Goal: Information Seeking & Learning: Compare options

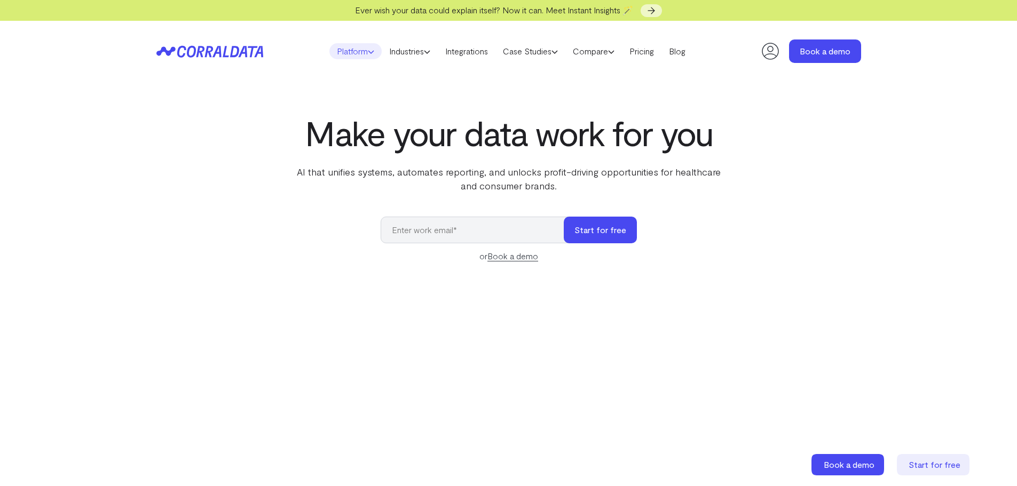
click at [368, 53] on use at bounding box center [370, 52] width 5 height 3
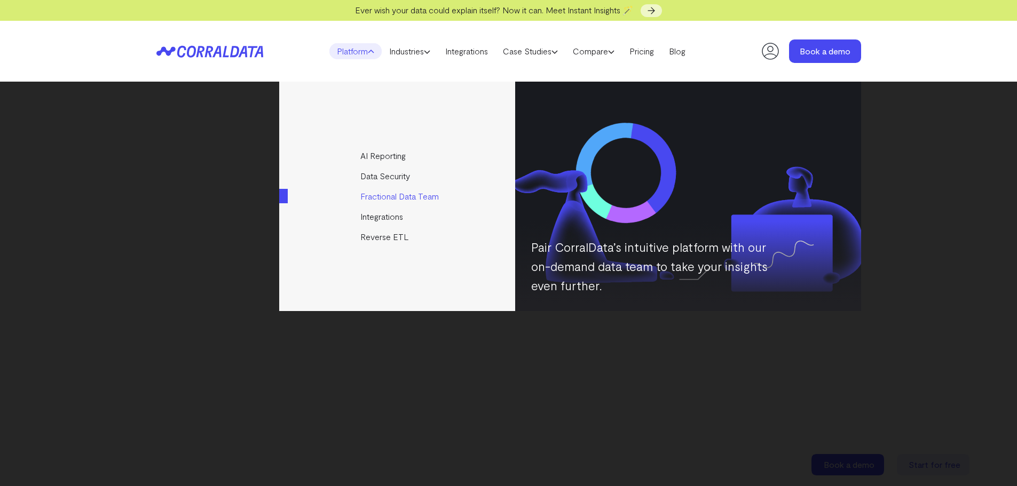
click at [392, 198] on link "Fractional Data Team" at bounding box center [397, 196] width 237 height 20
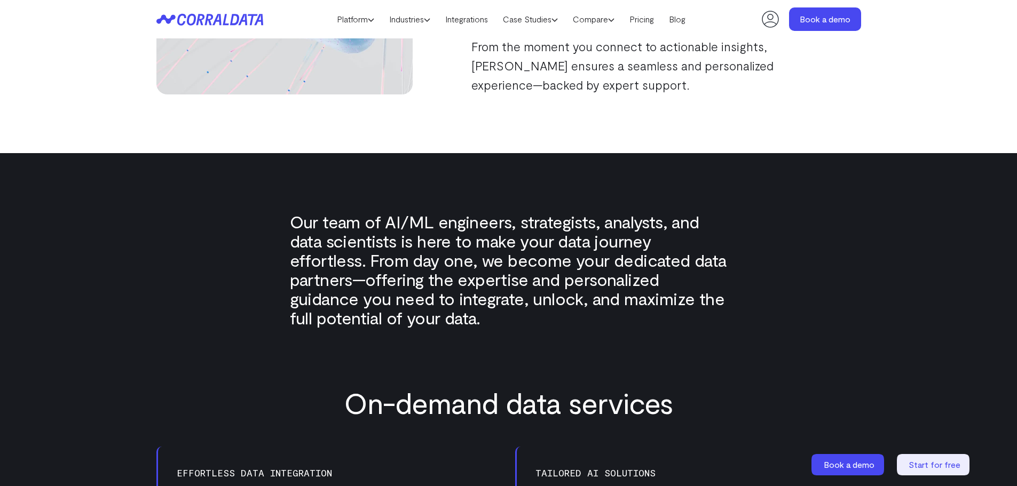
scroll to position [351, 0]
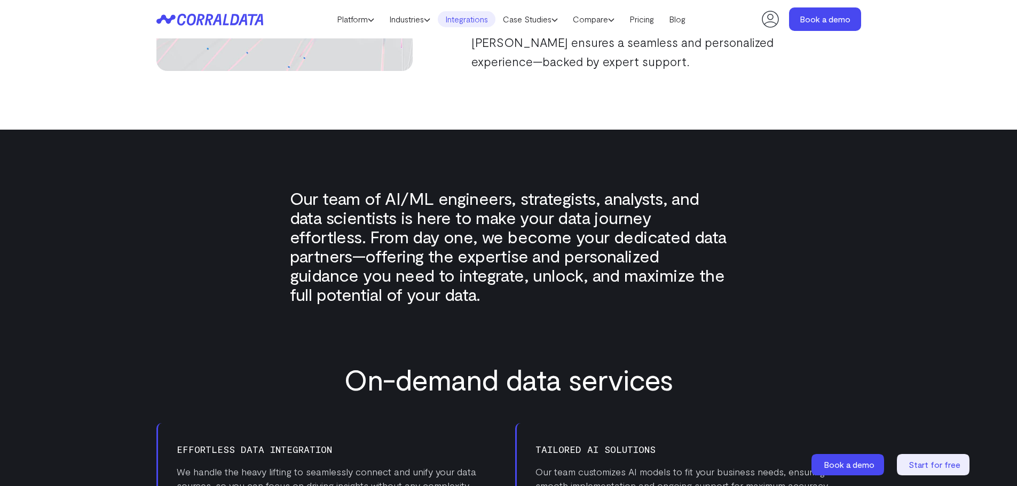
click at [463, 19] on link "Integrations" at bounding box center [467, 19] width 58 height 16
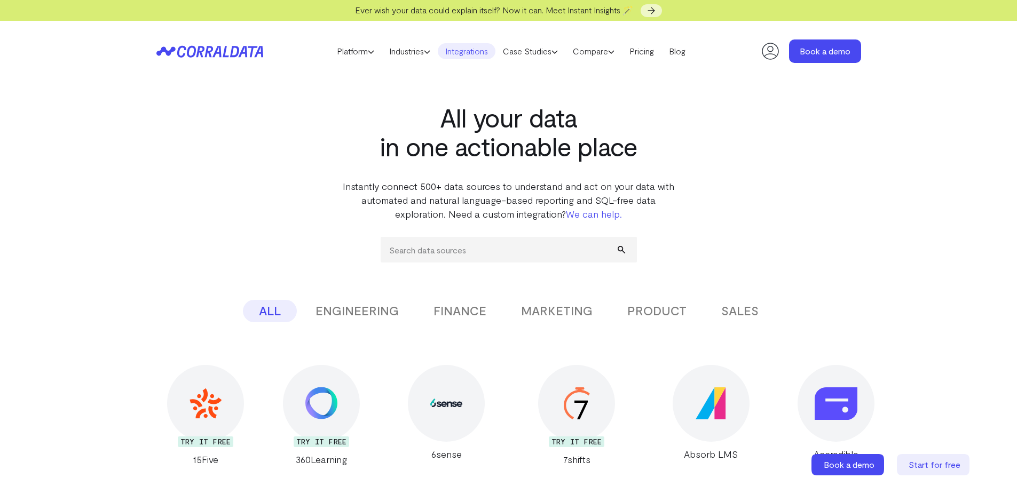
click at [551, 305] on button "MARKETING" at bounding box center [557, 311] width 104 height 22
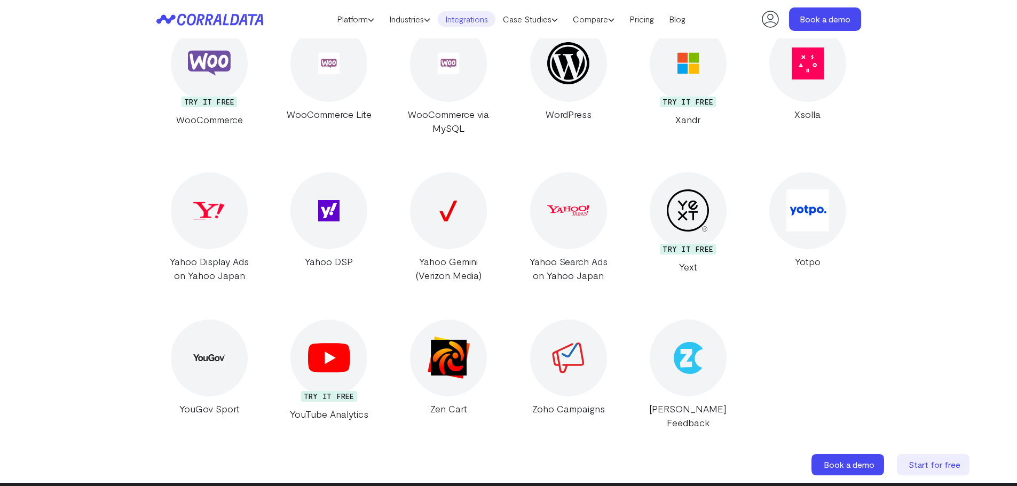
scroll to position [7022, 0]
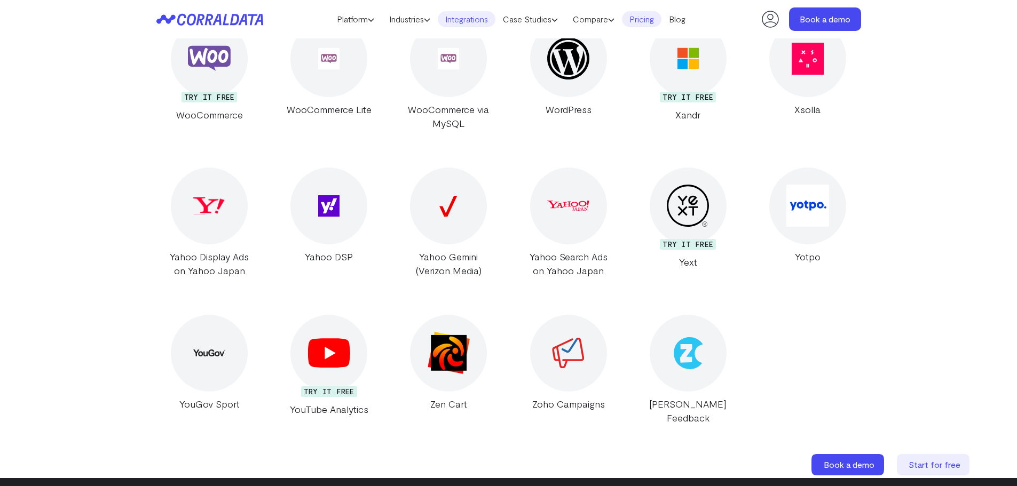
click at [644, 21] on link "Pricing" at bounding box center [641, 19] width 39 height 16
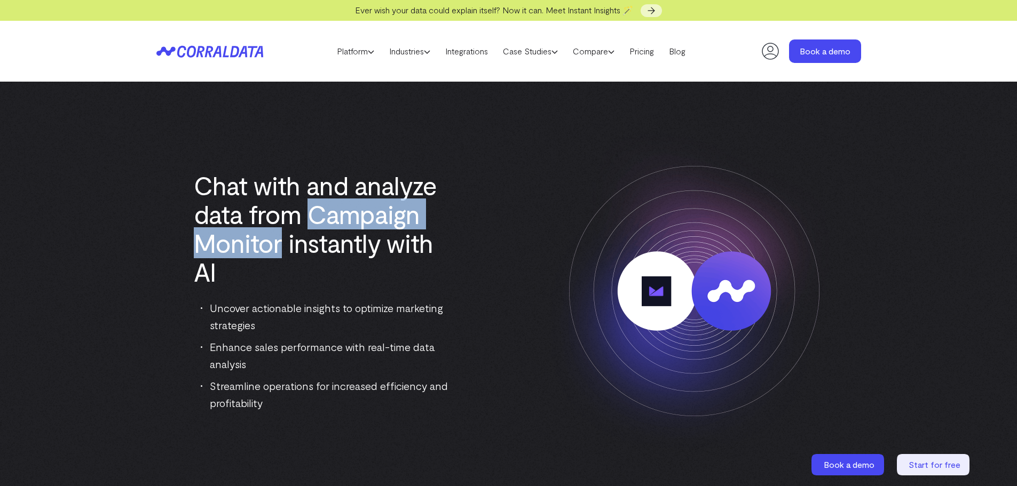
drag, startPoint x: 309, startPoint y: 215, endPoint x: 280, endPoint y: 237, distance: 36.5
click at [280, 237] on h1 "Chat with and analyze data from Campaign Monitor instantly with AI" at bounding box center [323, 228] width 259 height 115
copy h1 "Campaign Monitor"
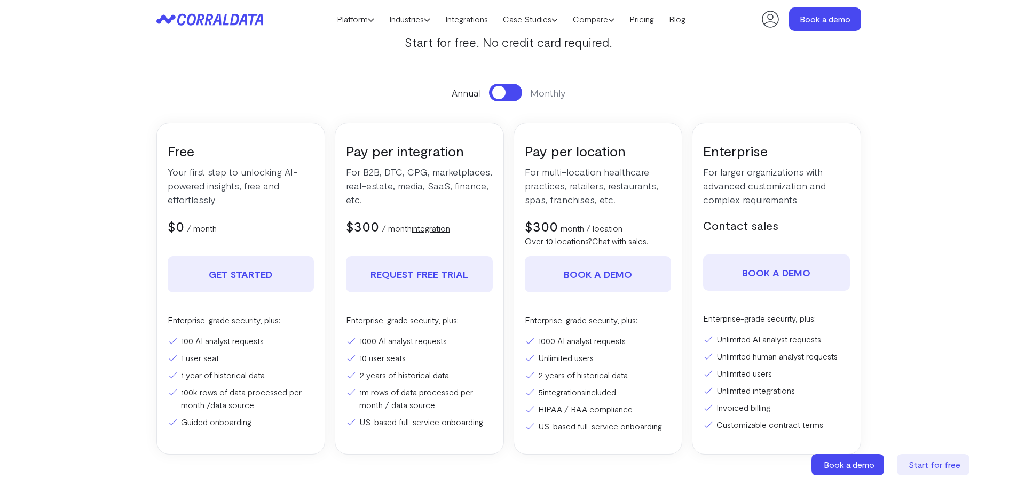
scroll to position [138, 0]
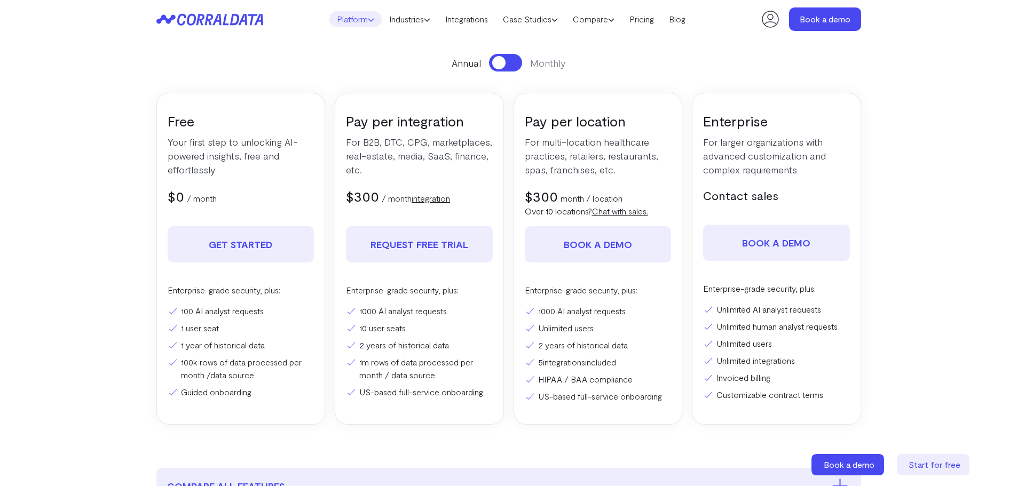
click at [355, 17] on link "Platform" at bounding box center [355, 19] width 52 height 16
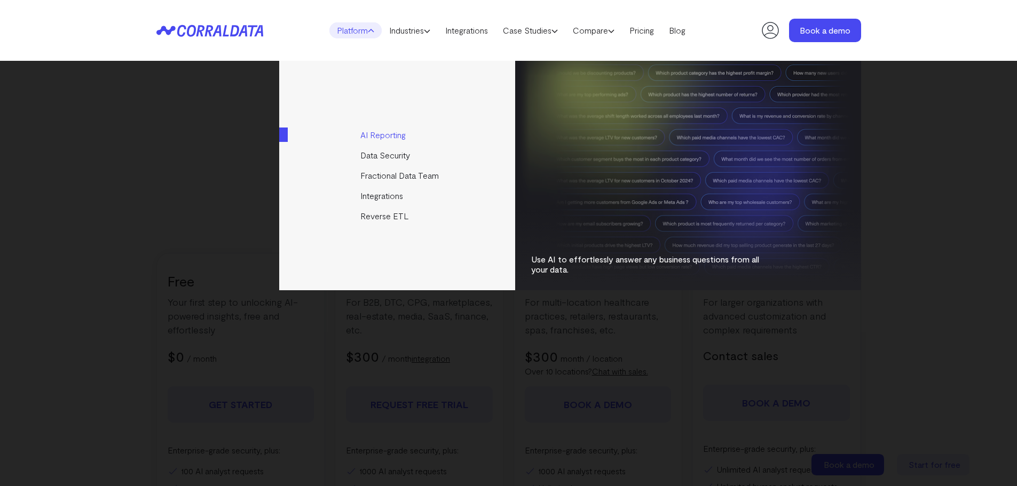
click at [386, 129] on link "AI Reporting" at bounding box center [397, 135] width 237 height 20
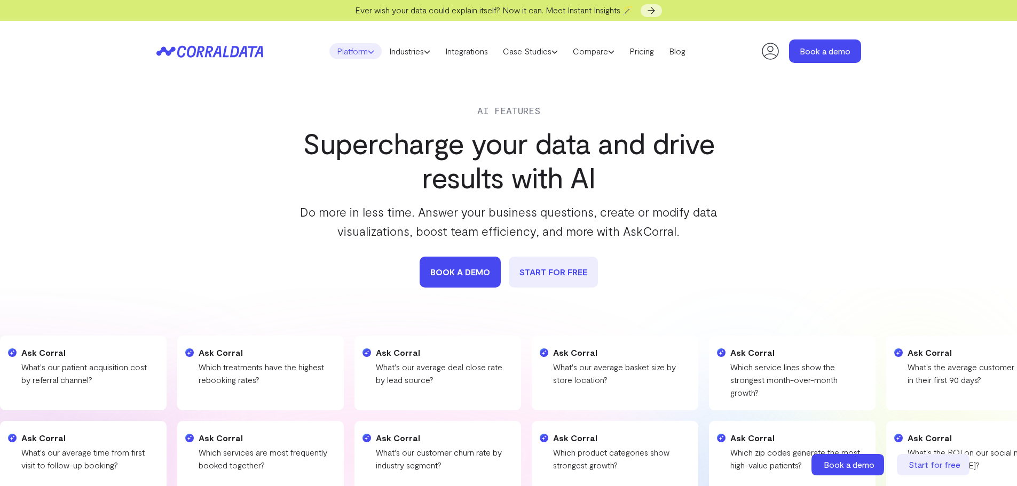
click at [368, 52] on icon at bounding box center [371, 52] width 6 height 6
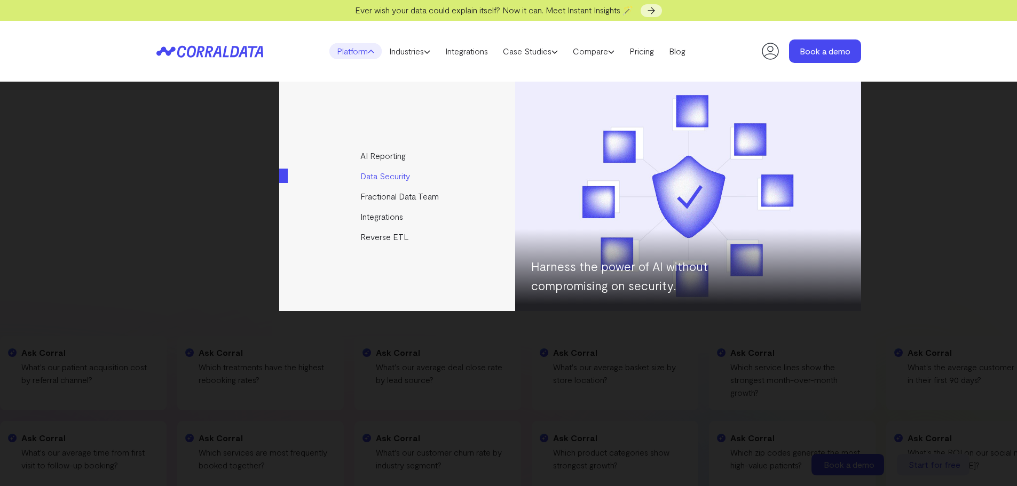
click at [393, 173] on link "Data Security" at bounding box center [397, 176] width 237 height 20
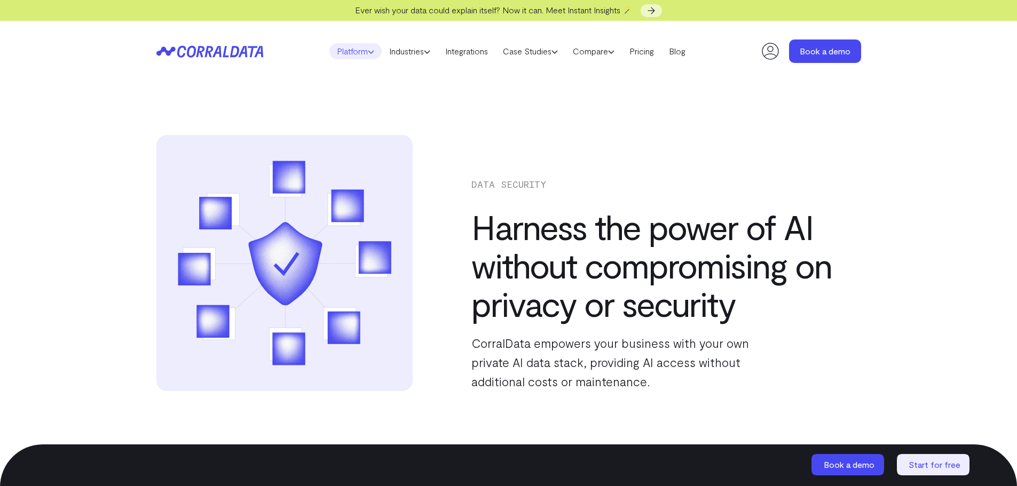
click at [350, 53] on link "Platform" at bounding box center [355, 51] width 52 height 16
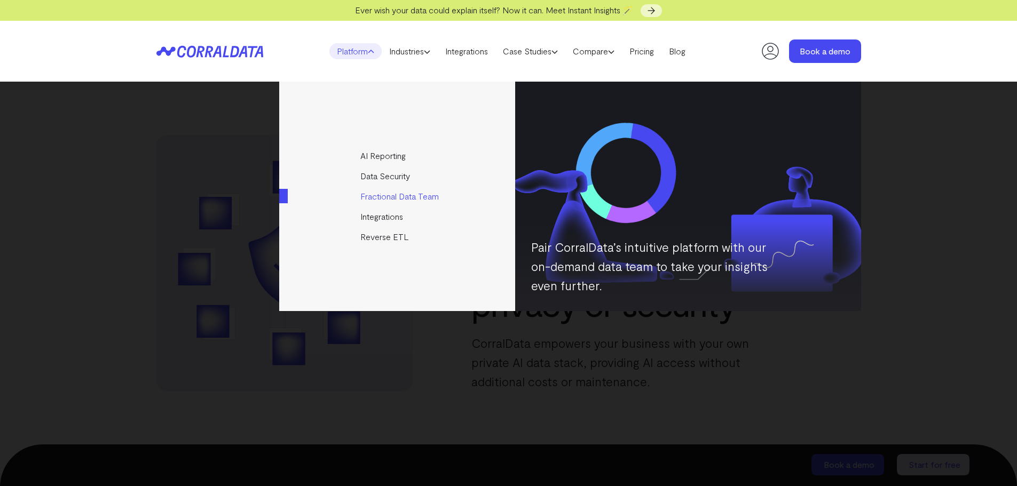
click at [393, 196] on link "Fractional Data Team" at bounding box center [397, 196] width 237 height 20
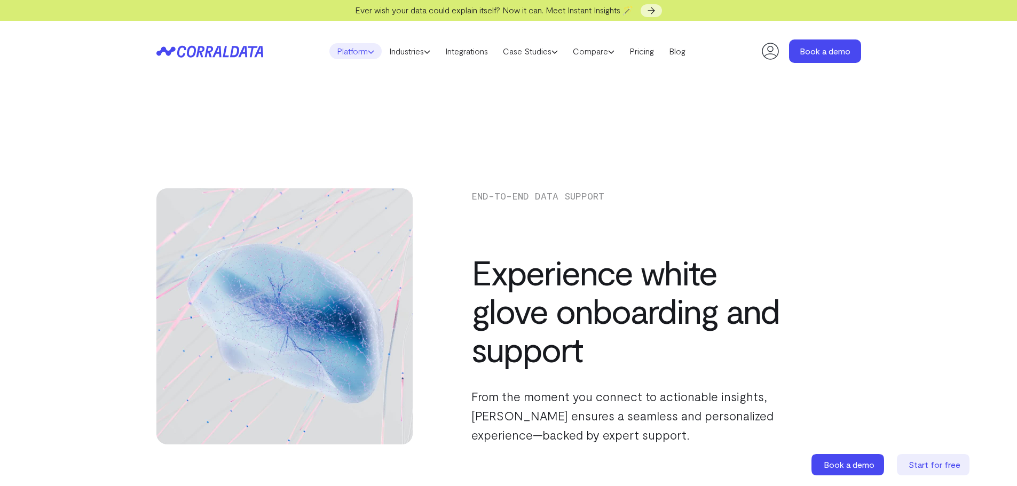
click at [356, 53] on link "Platform" at bounding box center [355, 51] width 52 height 16
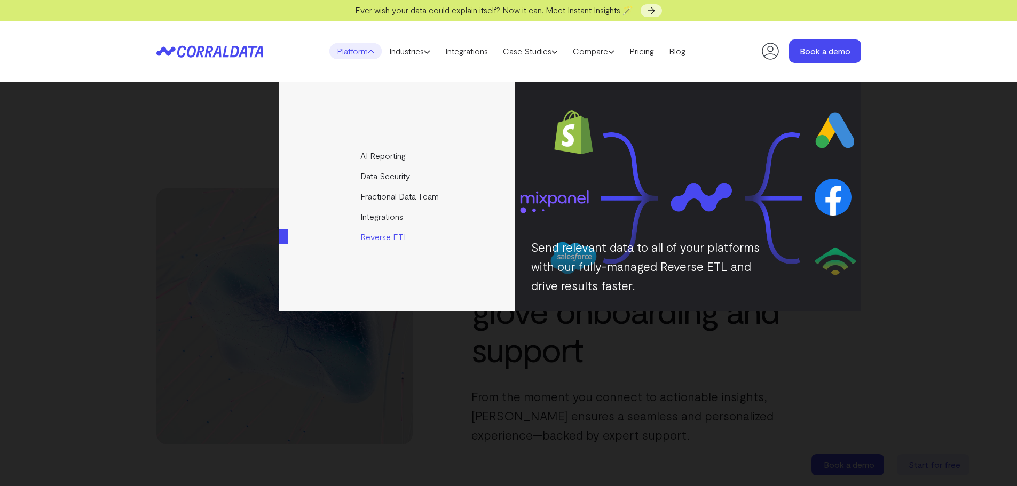
click at [367, 237] on link "Reverse ETL" at bounding box center [397, 237] width 237 height 20
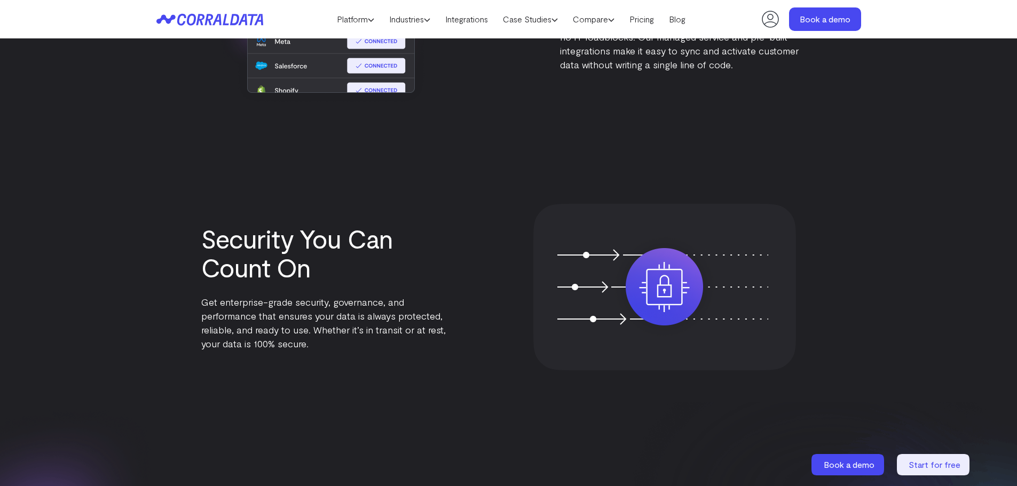
scroll to position [938, 0]
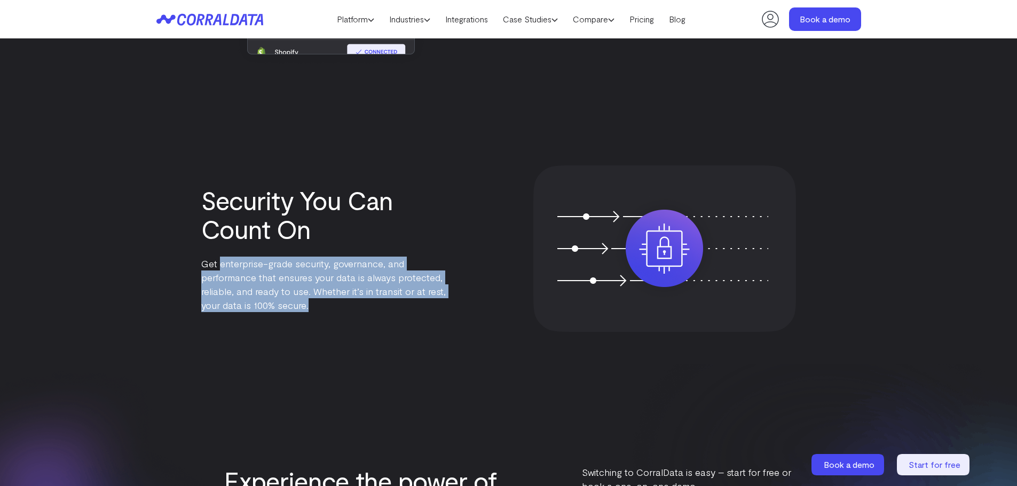
drag, startPoint x: 220, startPoint y: 262, endPoint x: 314, endPoint y: 315, distance: 108.0
click at [314, 315] on div "Security You Can Count On Get enterprise-grade security, governance, and perfor…" at bounding box center [508, 248] width 647 height 167
copy p "enterprise-grade security, governance, and performance that ensures your data i…"
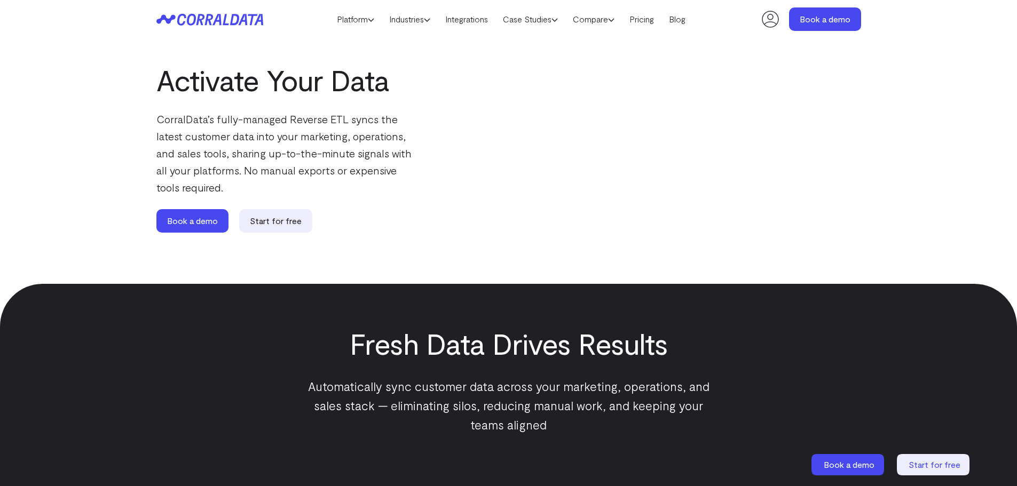
scroll to position [0, 0]
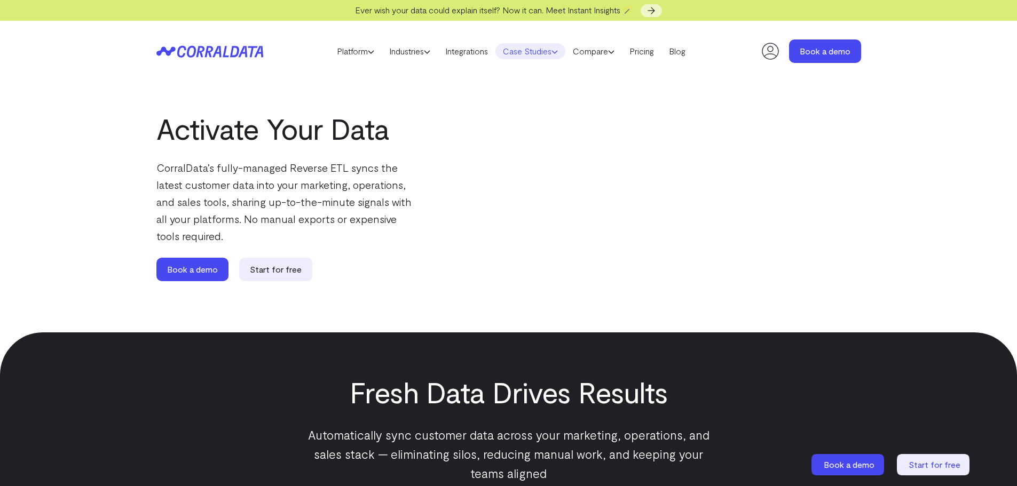
click at [539, 50] on link "Case Studies" at bounding box center [530, 51] width 70 height 16
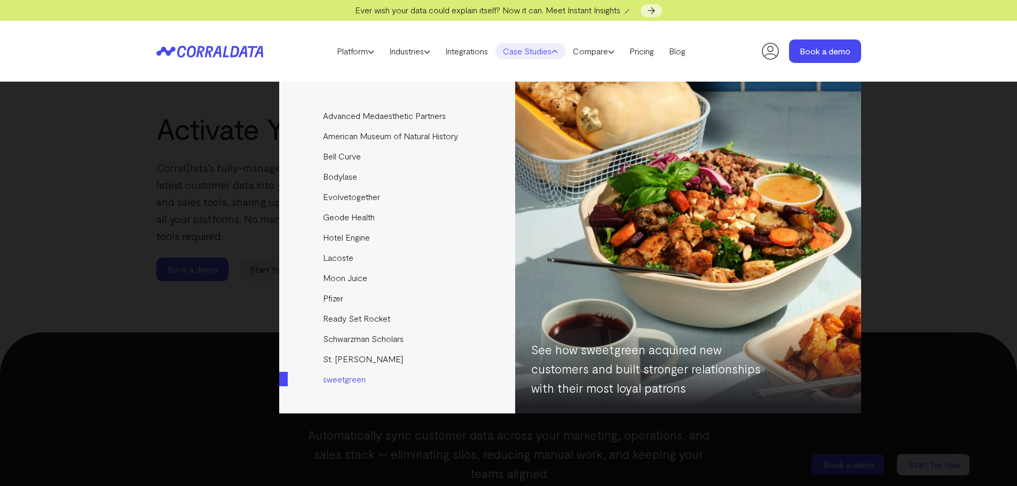
click at [338, 379] on link "sweetgreen" at bounding box center [397, 379] width 237 height 20
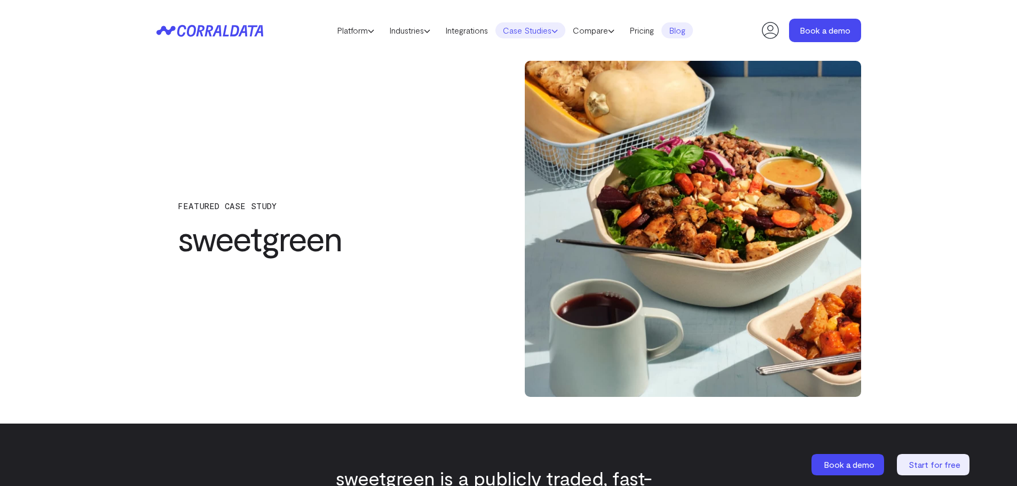
click at [558, 30] on icon at bounding box center [554, 31] width 6 height 6
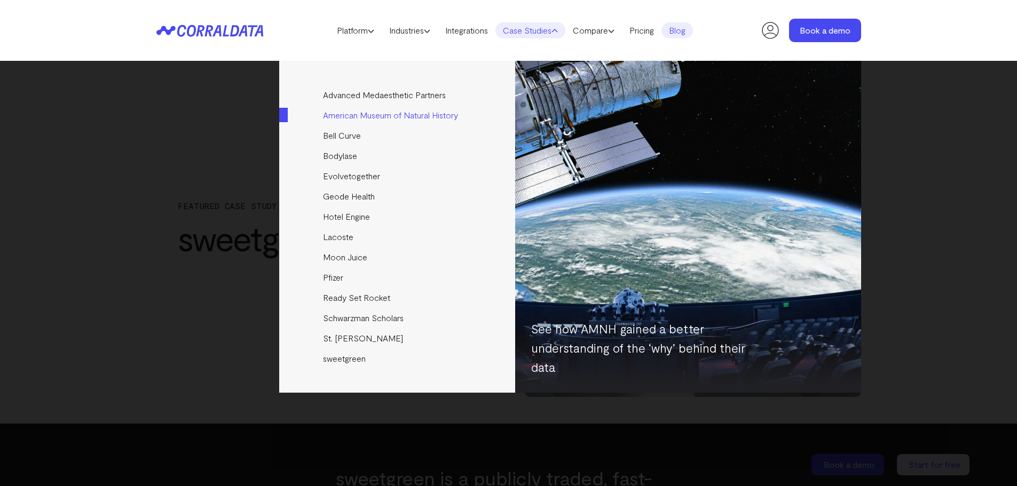
click at [399, 117] on link "American Museum of Natural History" at bounding box center [397, 115] width 237 height 20
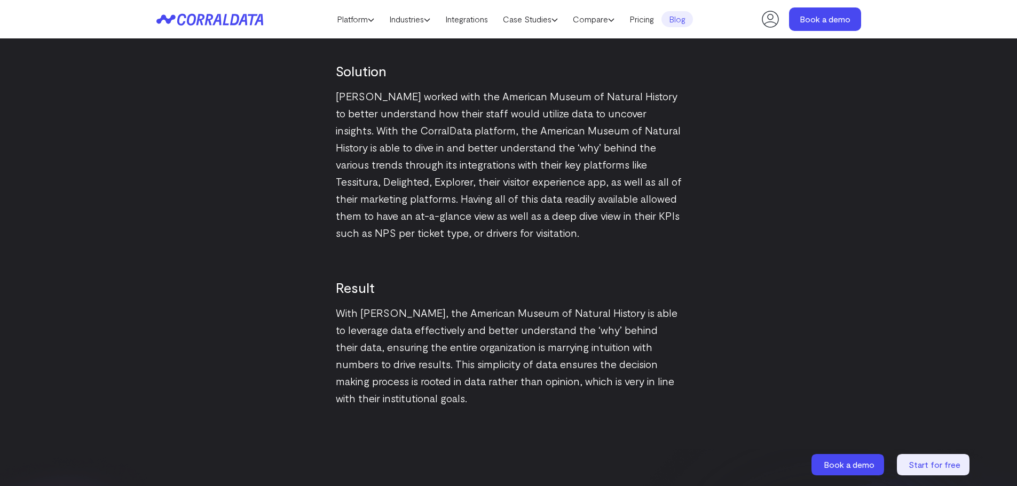
scroll to position [1322, 0]
click at [553, 19] on link "Case Studies" at bounding box center [530, 19] width 70 height 16
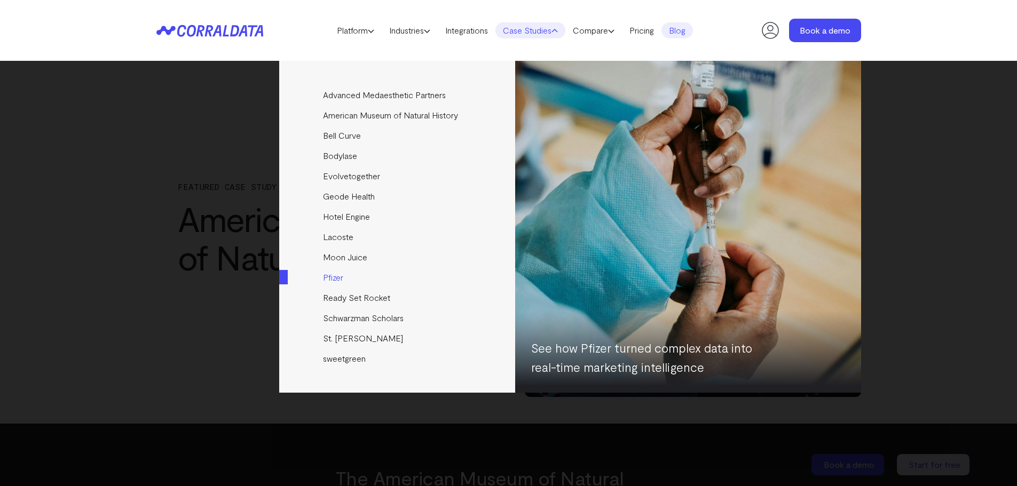
click at [331, 276] on link "Pfizer" at bounding box center [397, 277] width 237 height 20
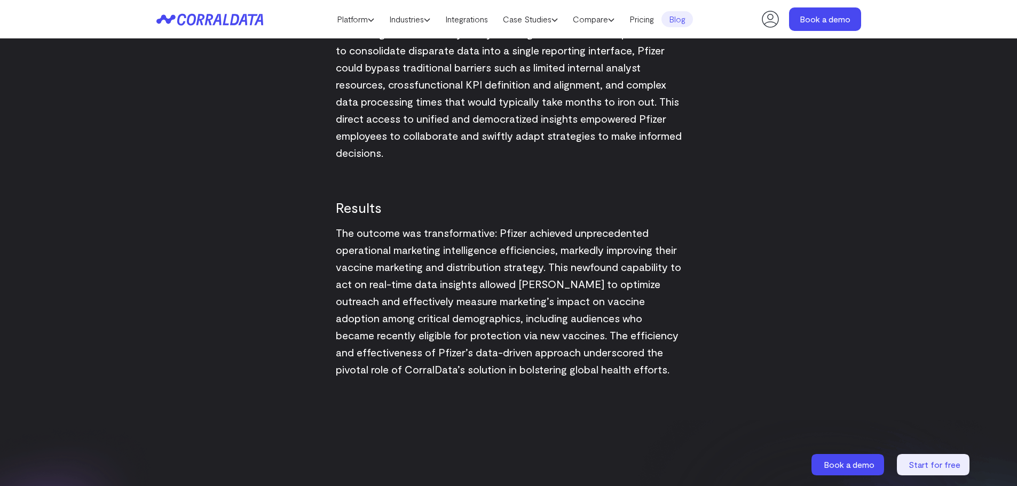
scroll to position [1365, 0]
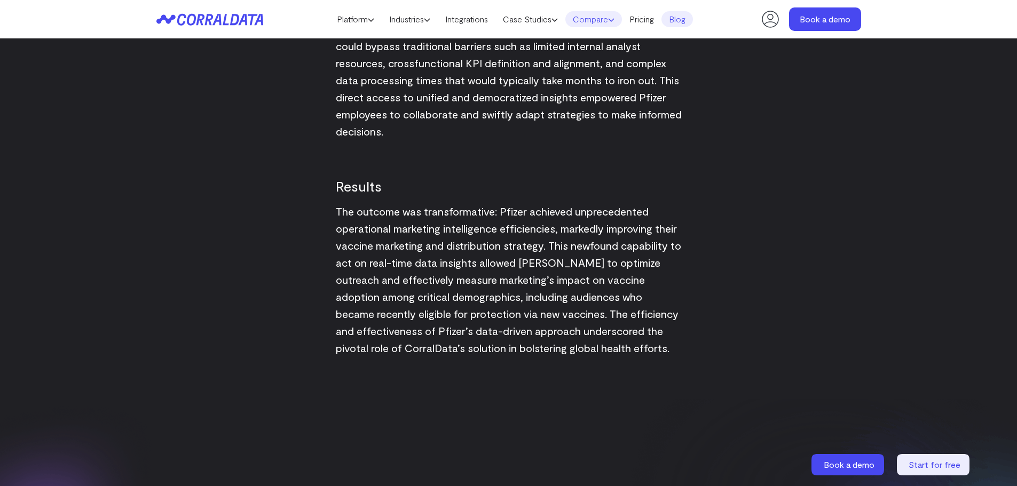
click at [595, 13] on link "Compare" at bounding box center [593, 19] width 57 height 16
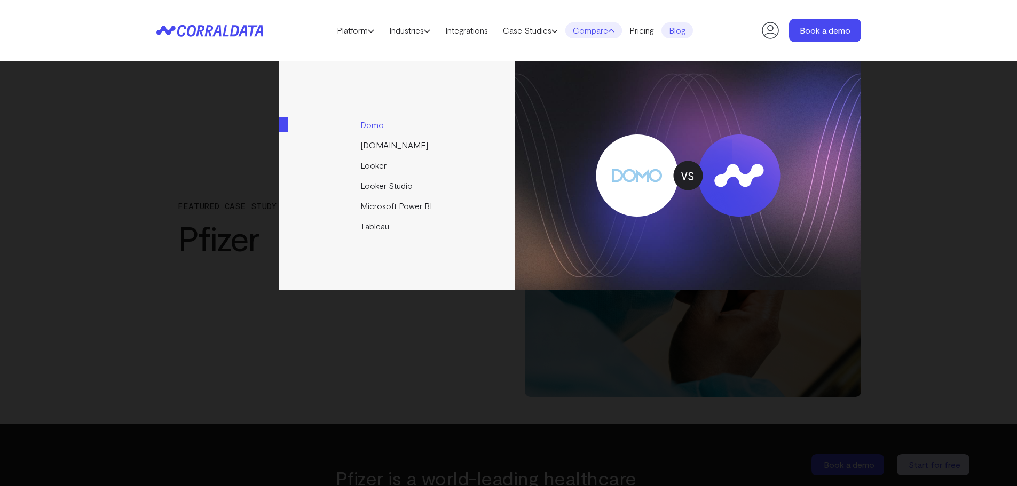
click at [375, 126] on link "Domo" at bounding box center [397, 125] width 237 height 20
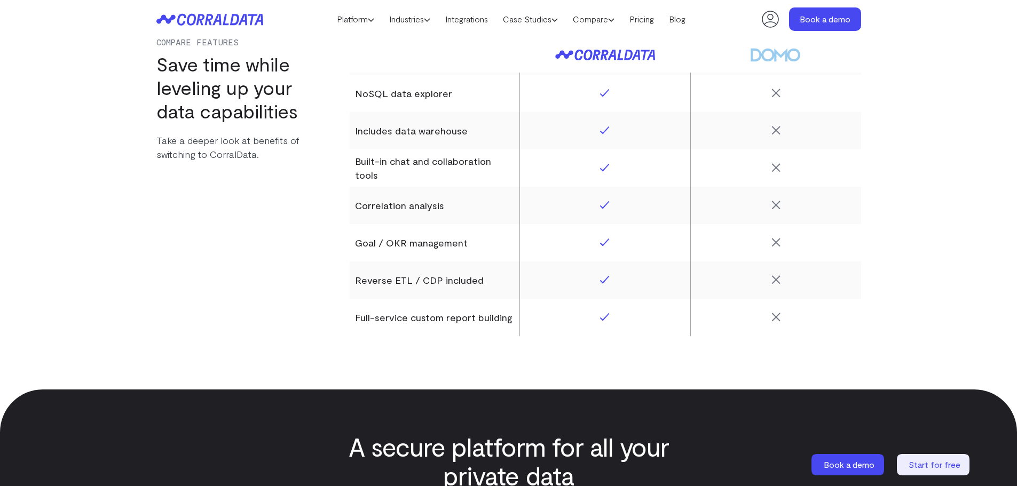
scroll to position [1672, 0]
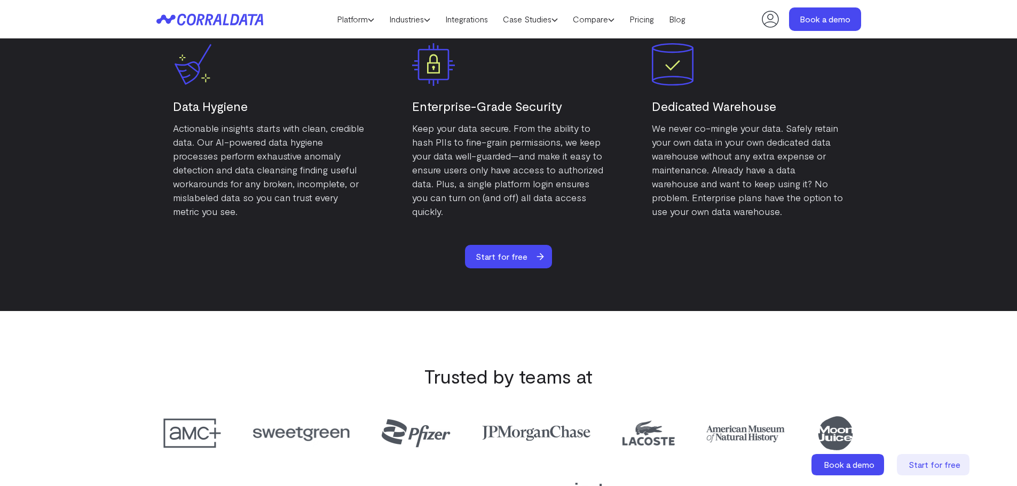
scroll to position [1672, 0]
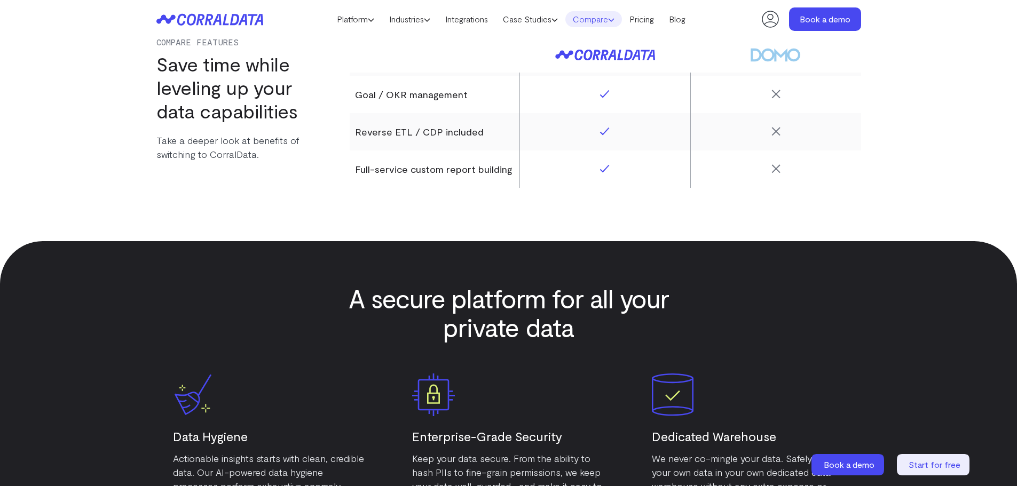
click at [614, 20] on icon at bounding box center [611, 20] width 6 height 6
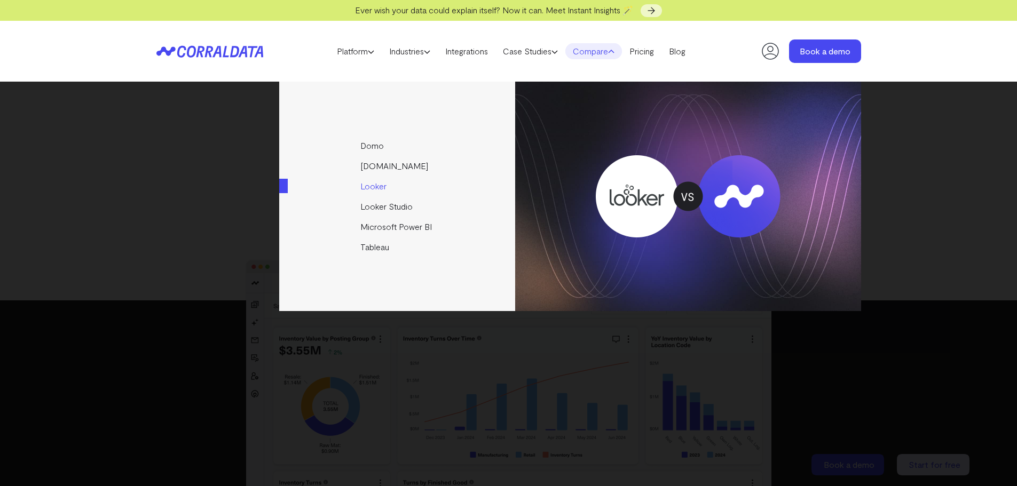
click at [376, 189] on link "Looker" at bounding box center [397, 186] width 237 height 20
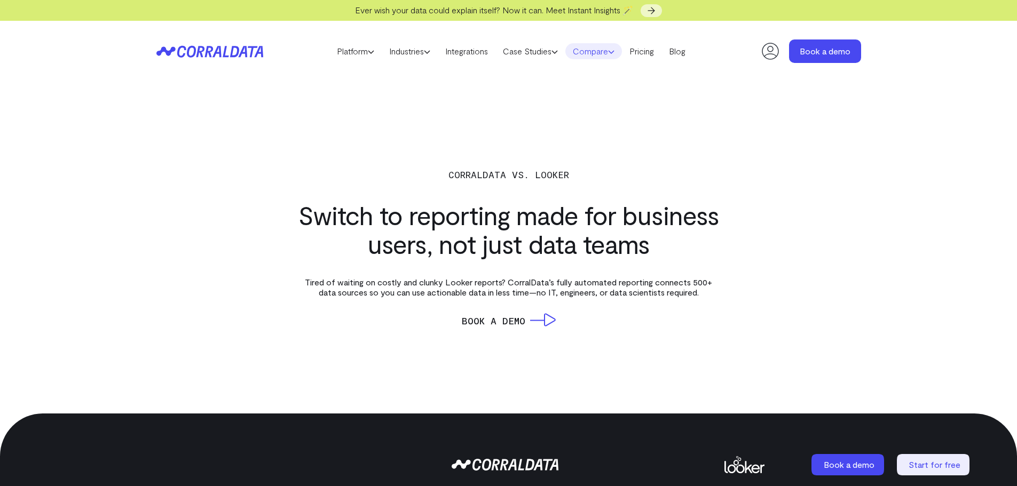
click at [614, 54] on icon at bounding box center [611, 52] width 6 height 6
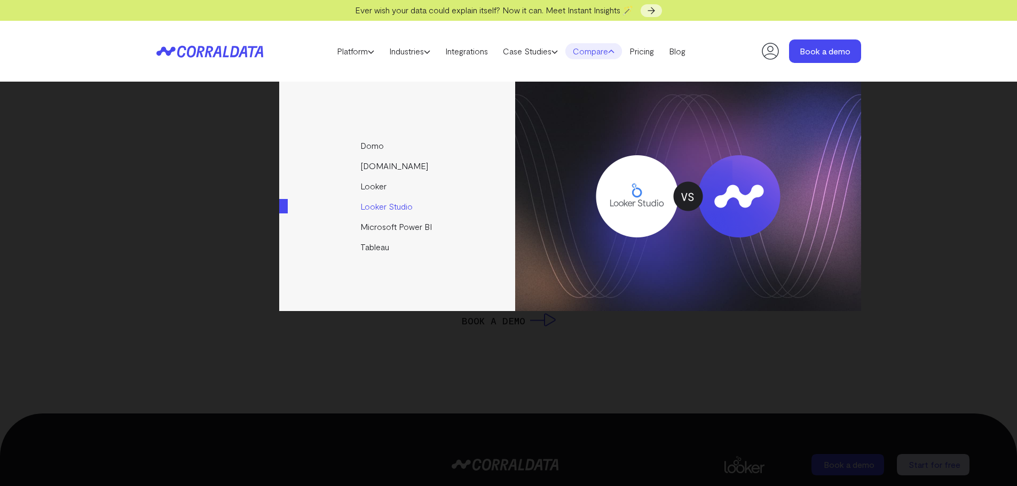
click at [391, 205] on link "Looker Studio" at bounding box center [397, 206] width 237 height 20
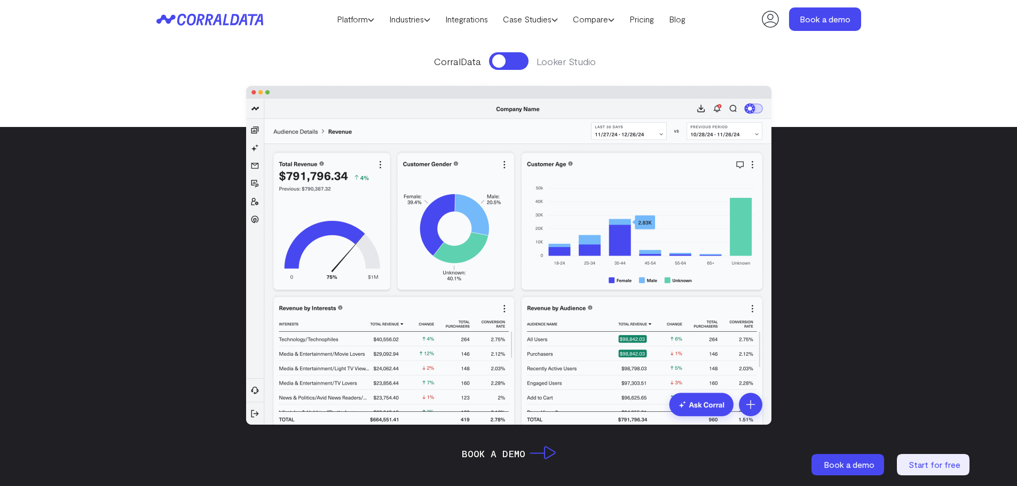
scroll to position [191, 0]
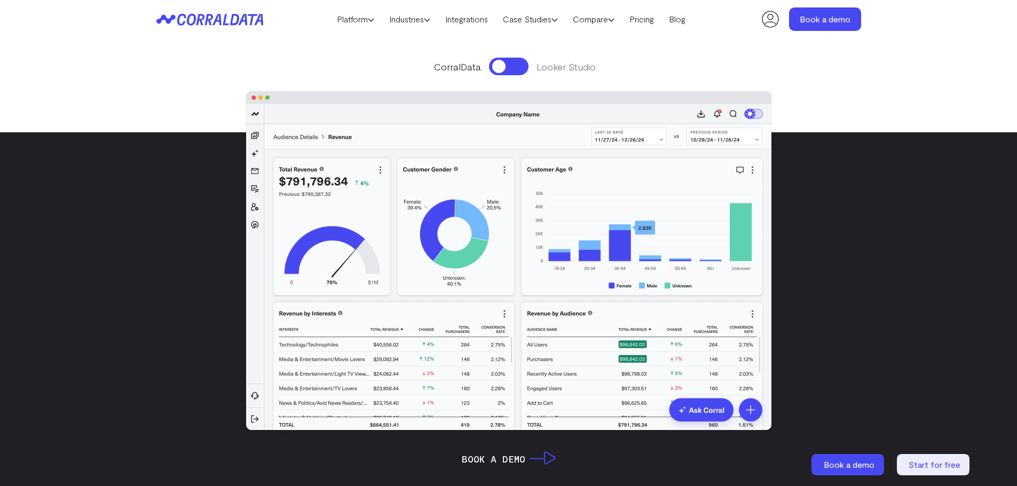
click at [520, 72] on button at bounding box center [508, 67] width 39 height 18
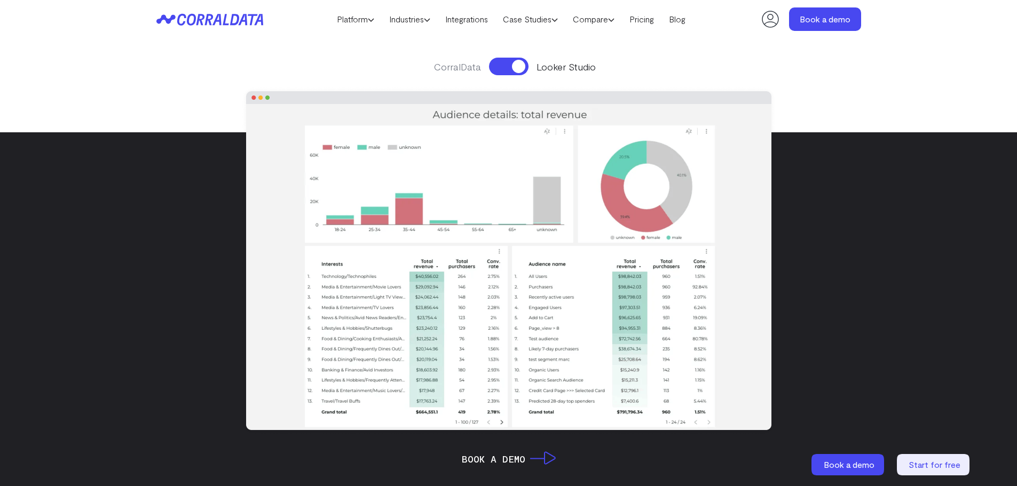
click at [502, 66] on button at bounding box center [508, 67] width 39 height 18
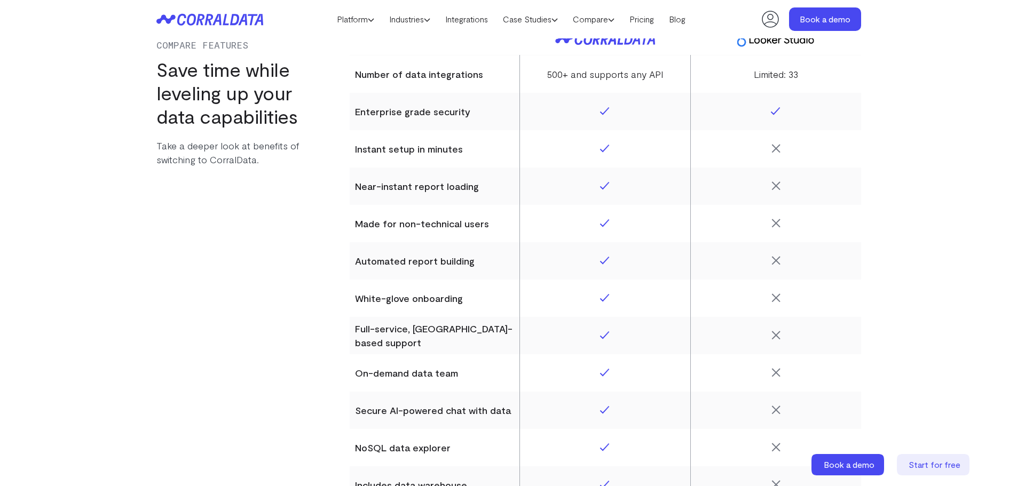
scroll to position [4407, 0]
